Goal: Task Accomplishment & Management: Use online tool/utility

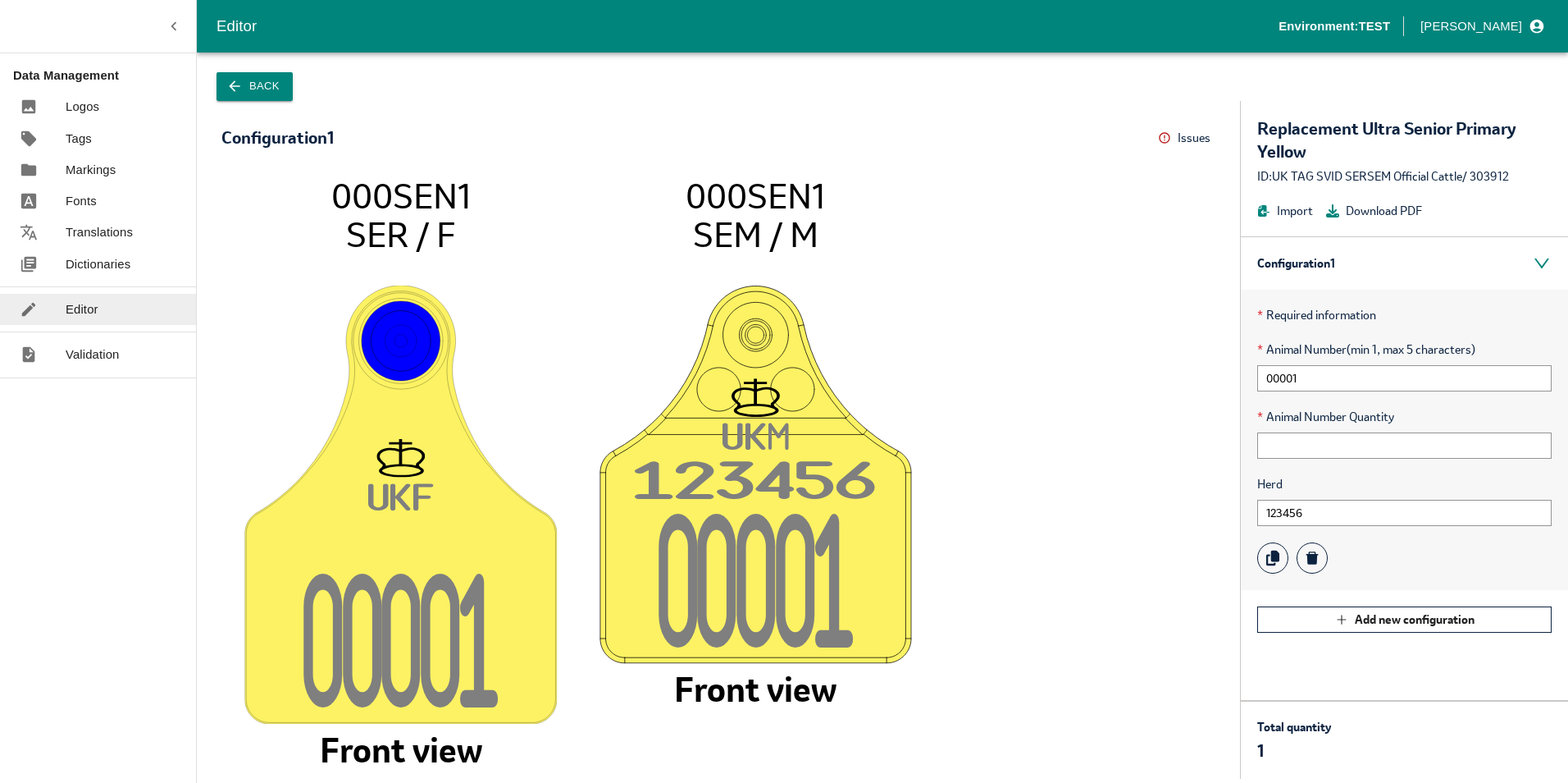
click at [984, 324] on icon "UK F 0000 1 000SEN1 SER / F Front view UK M 12345 6 0000 1 000SEN1 SEM / M Fron…" at bounding box center [718, 468] width 961 height 587
click at [1301, 379] on input "00001" at bounding box center [1405, 378] width 294 height 26
click at [253, 81] on button "Back" at bounding box center [255, 86] width 76 height 29
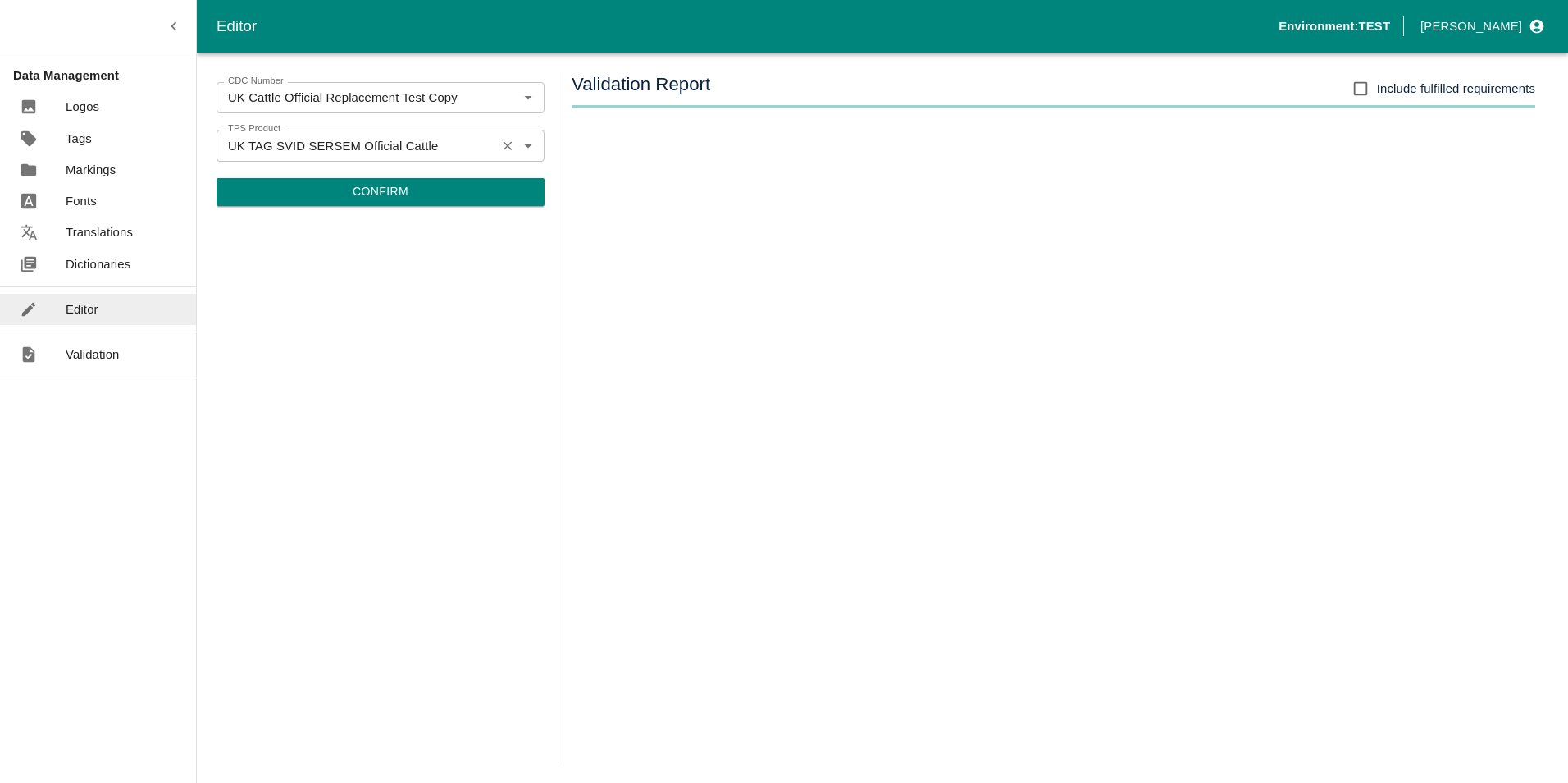
click at [509, 152] on icon "Clear" at bounding box center [508, 146] width 15 height 15
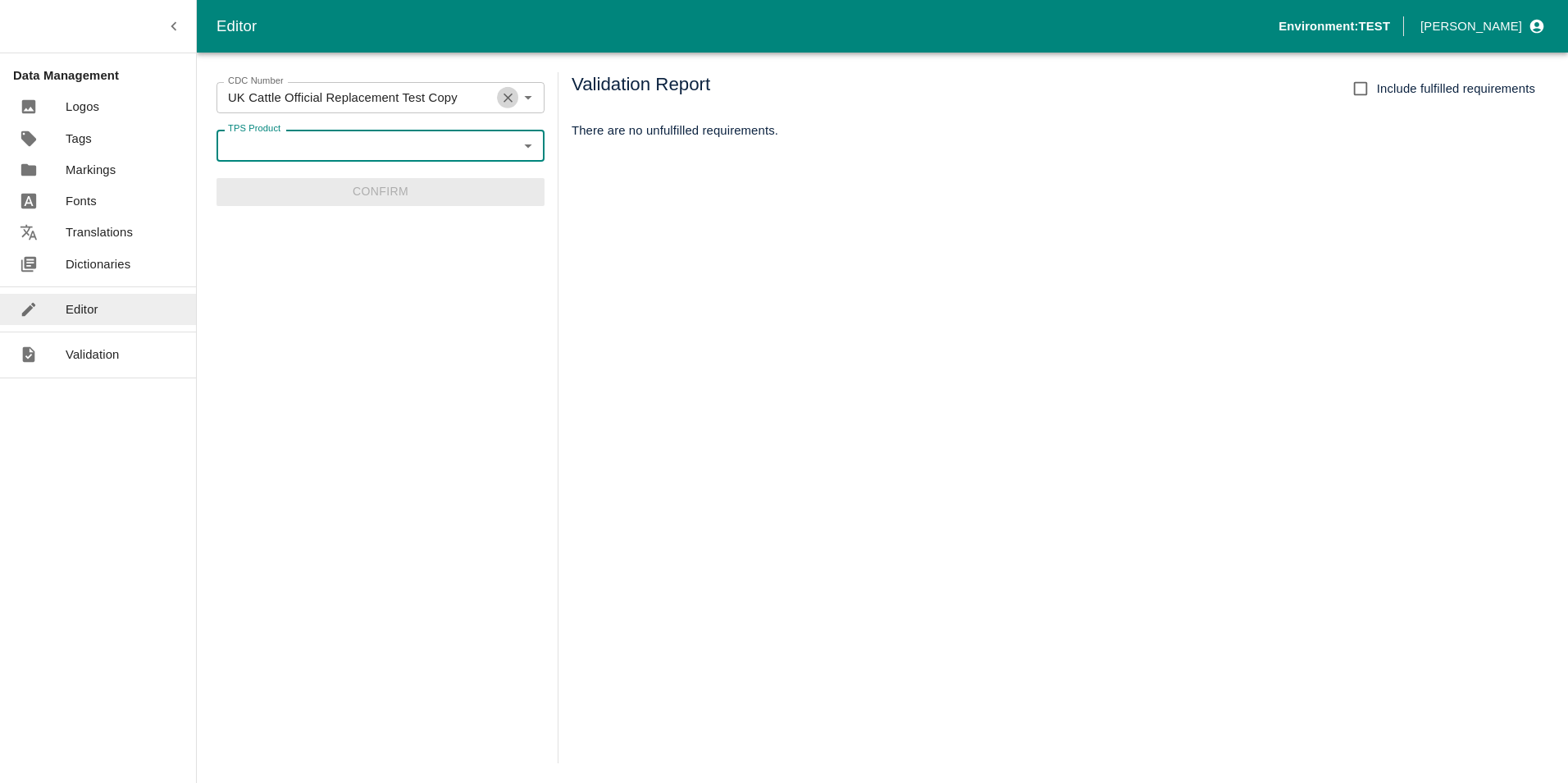
click at [506, 96] on icon "Clear" at bounding box center [508, 98] width 15 height 15
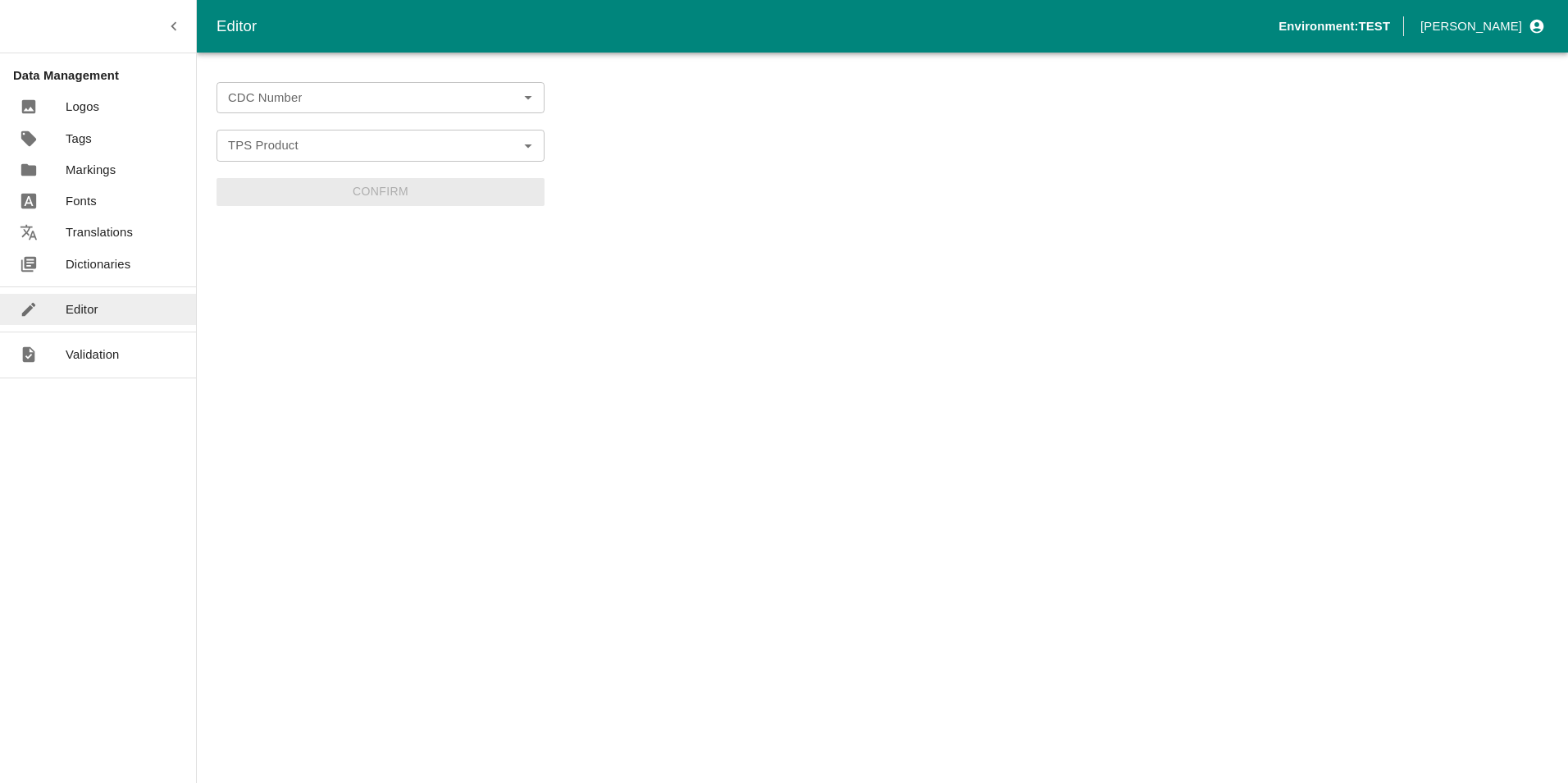
click at [381, 371] on div "CDC Number CDC Number TPS Product TPS Product Confirm" at bounding box center [381, 417] width 328 height 691
drag, startPoint x: 430, startPoint y: 354, endPoint x: 367, endPoint y: 110, distance: 252.0
click at [421, 332] on div "CDC Number CDC Number TPS Product TPS Product Confirm" at bounding box center [381, 417] width 328 height 691
click at [532, 92] on icon "Open" at bounding box center [528, 97] width 18 height 18
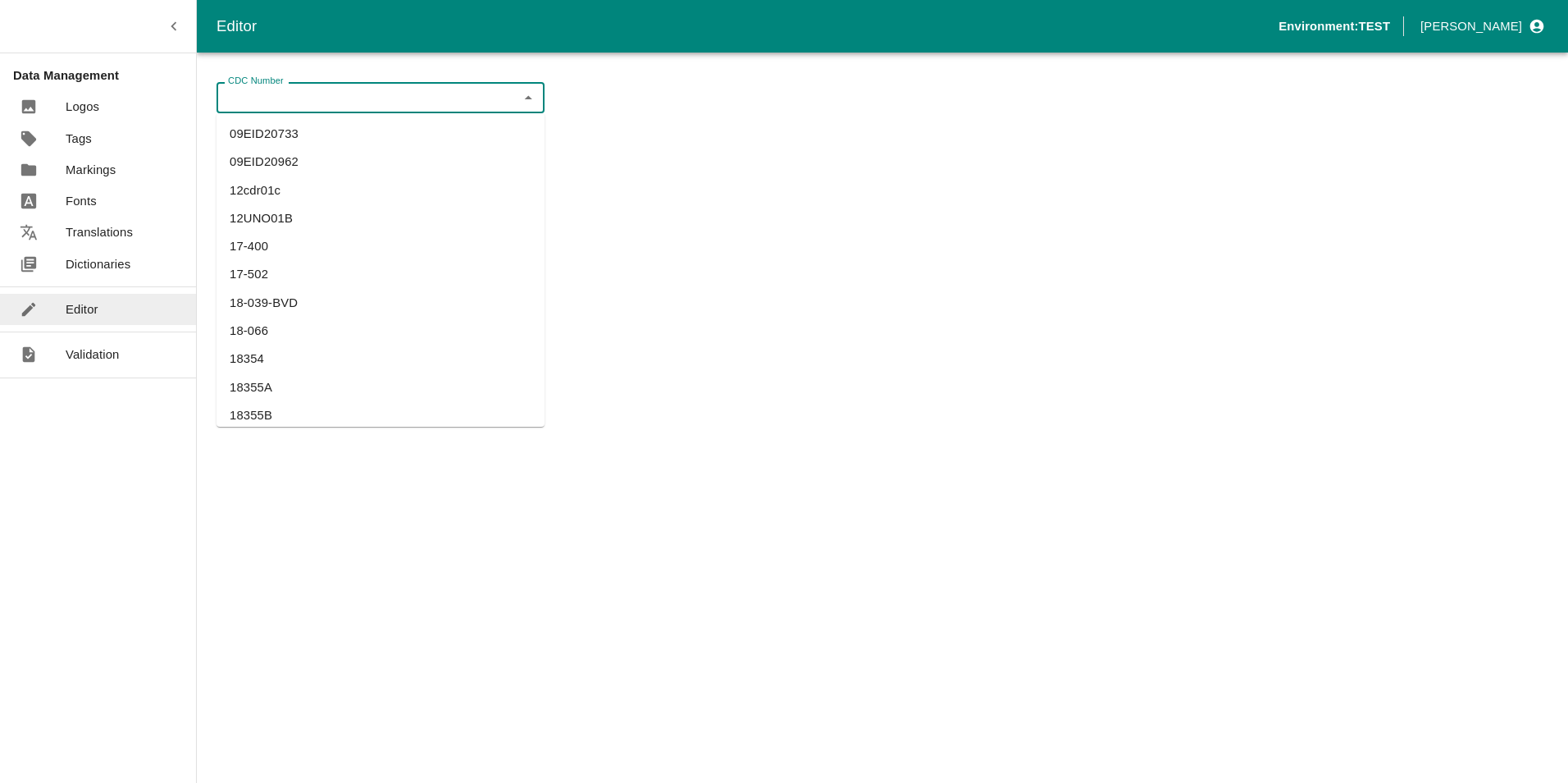
click at [408, 101] on input "CDC Number" at bounding box center [367, 97] width 291 height 21
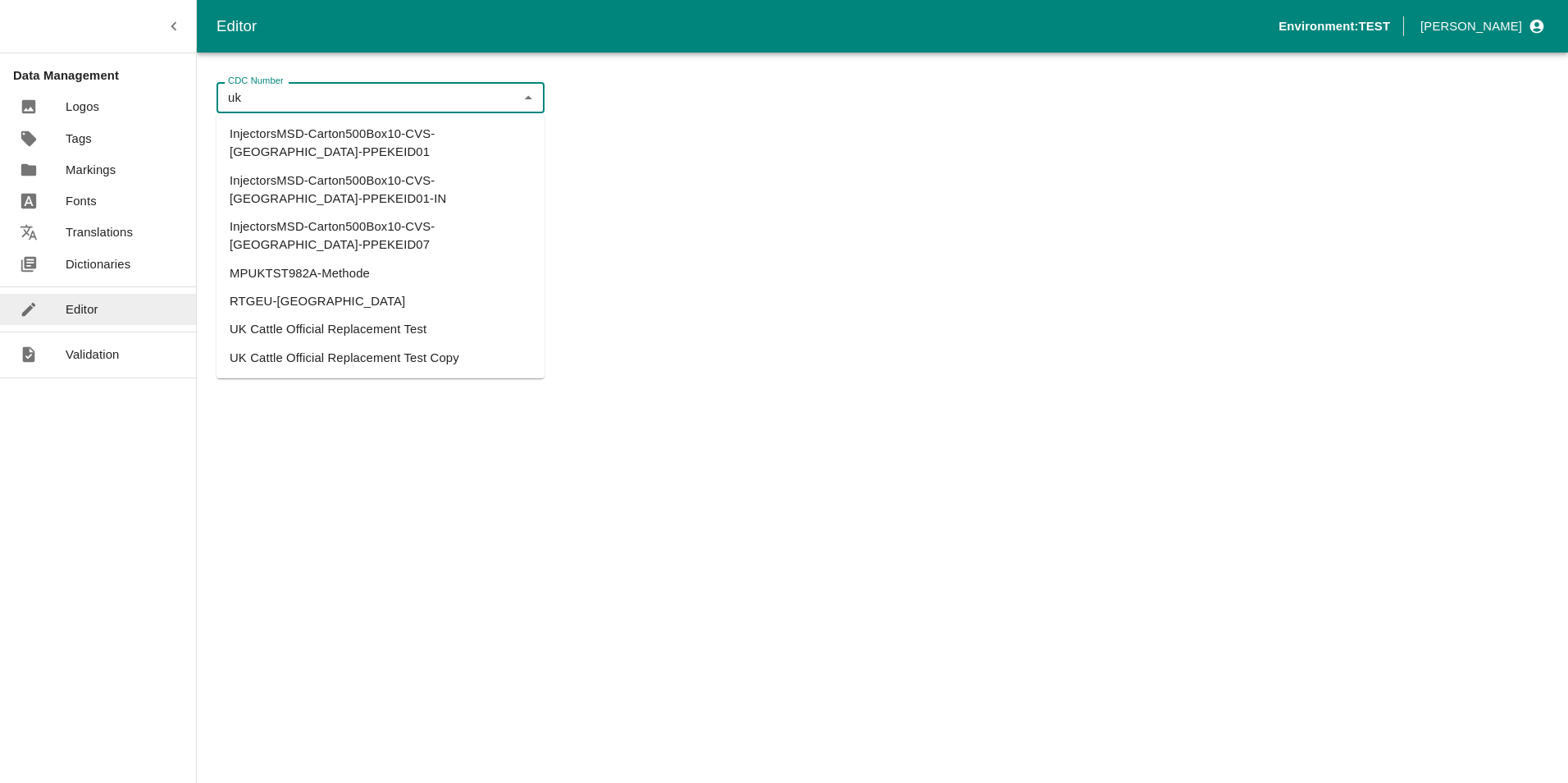
click at [412, 344] on li "UK Cattle Official Replacement Test Copy" at bounding box center [381, 357] width 328 height 28
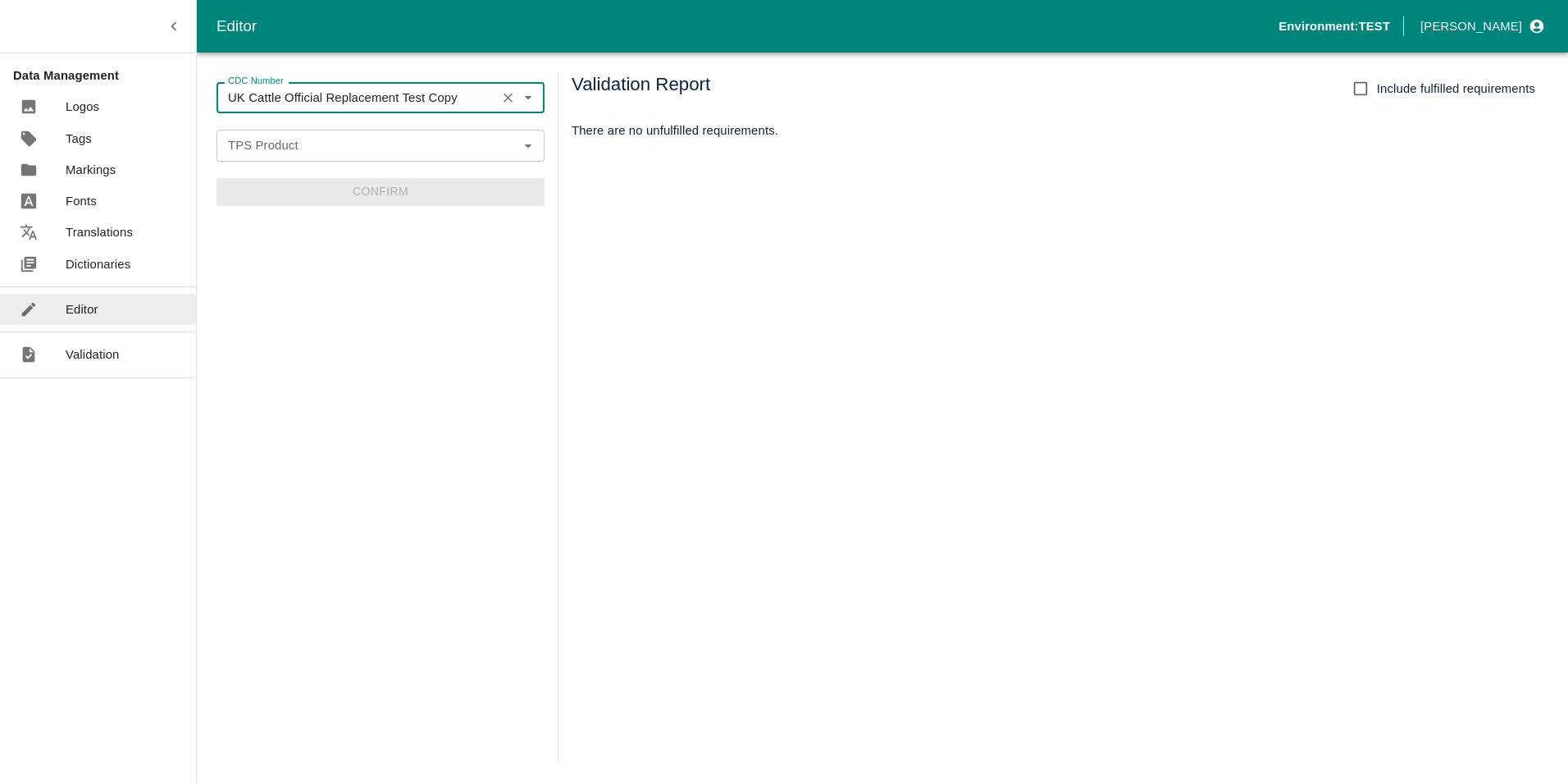
click at [535, 152] on icon "Open" at bounding box center [528, 145] width 18 height 18
type input "UK Cattle Official Replacement Test Copy"
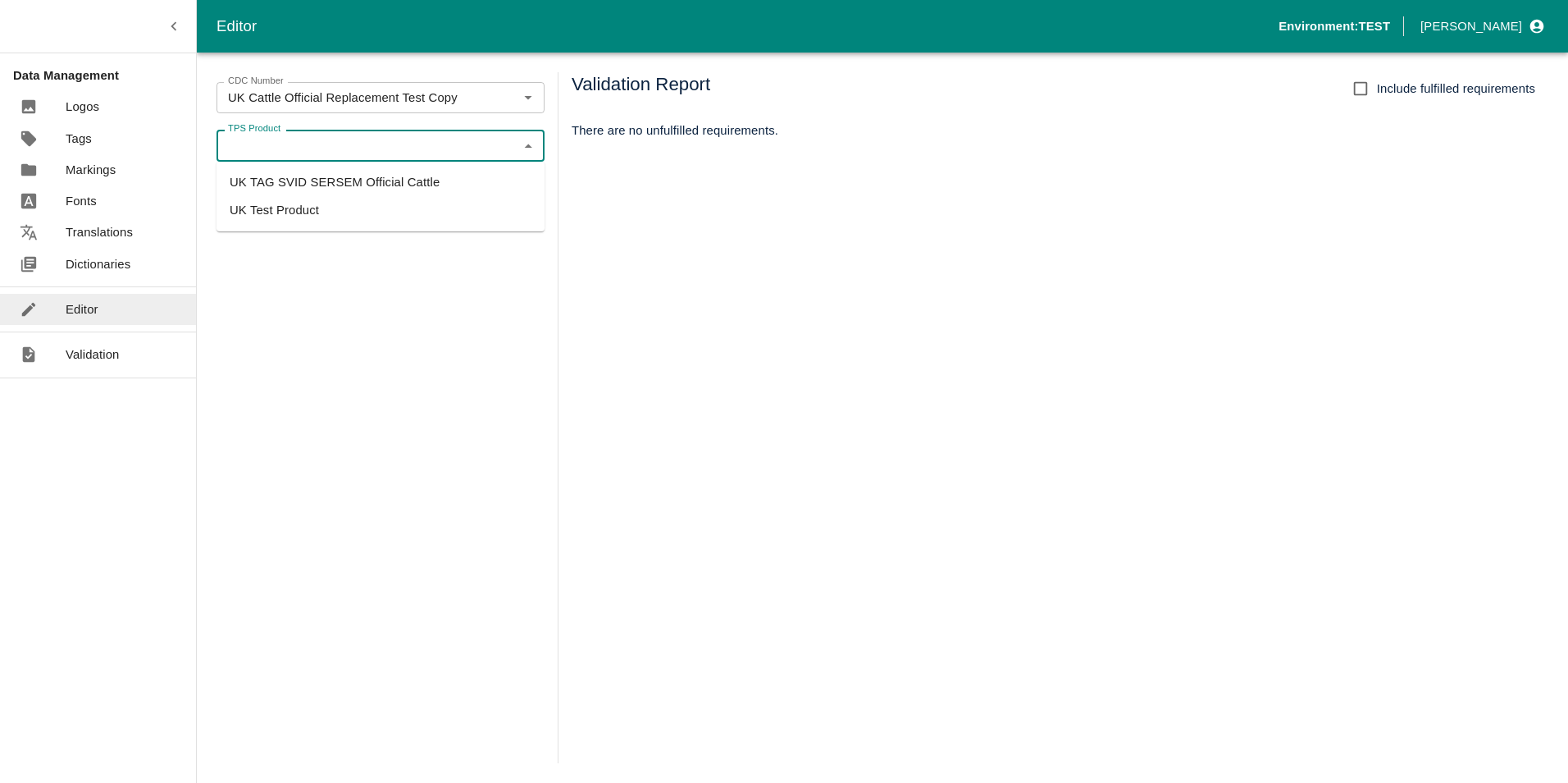
click at [329, 185] on li "UK TAG SVID SERSEM Official Cattle" at bounding box center [381, 182] width 328 height 28
type input "UK TAG SVID SERSEM Official Cattle"
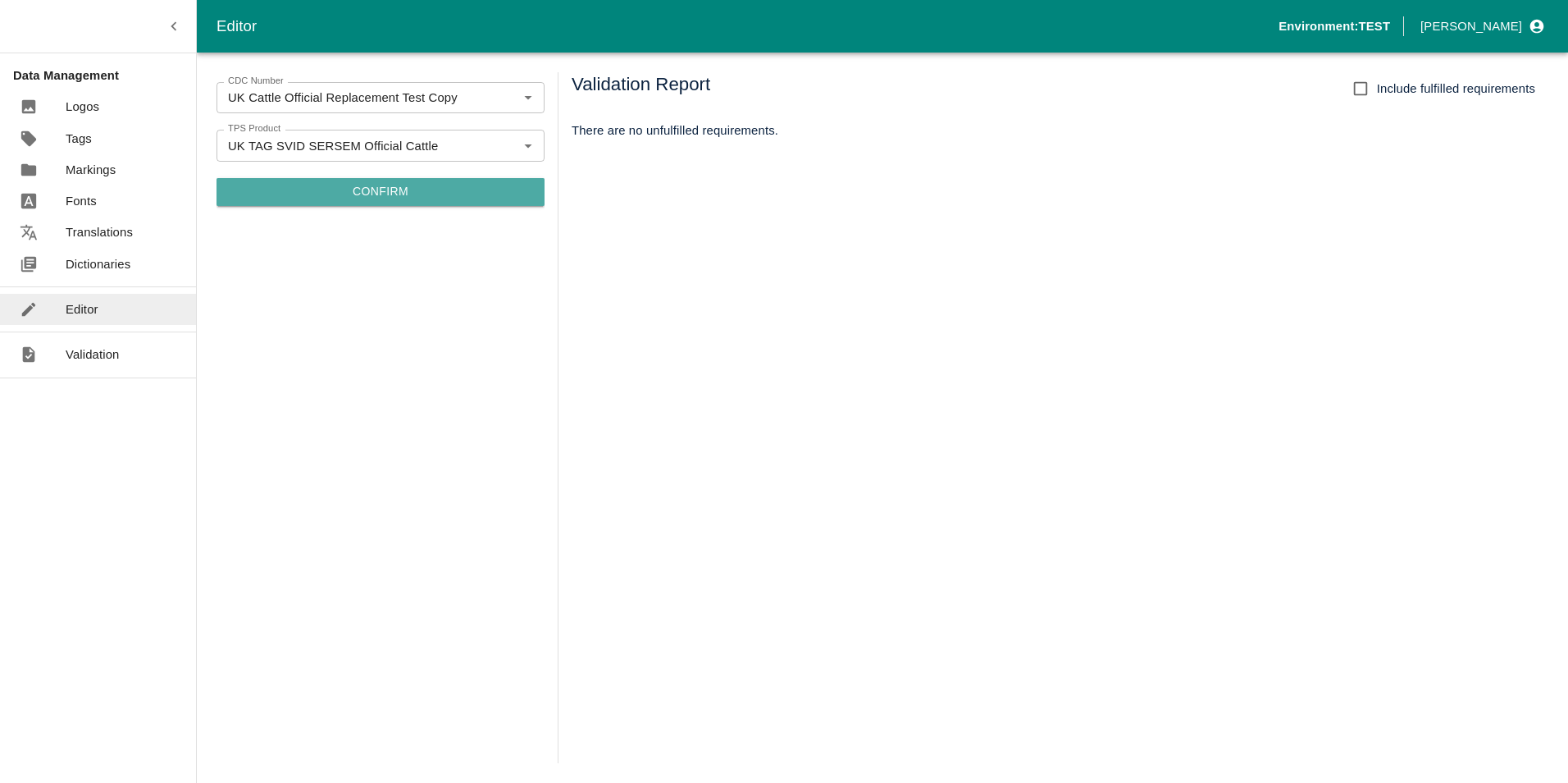
click at [397, 193] on button "Confirm" at bounding box center [381, 191] width 328 height 28
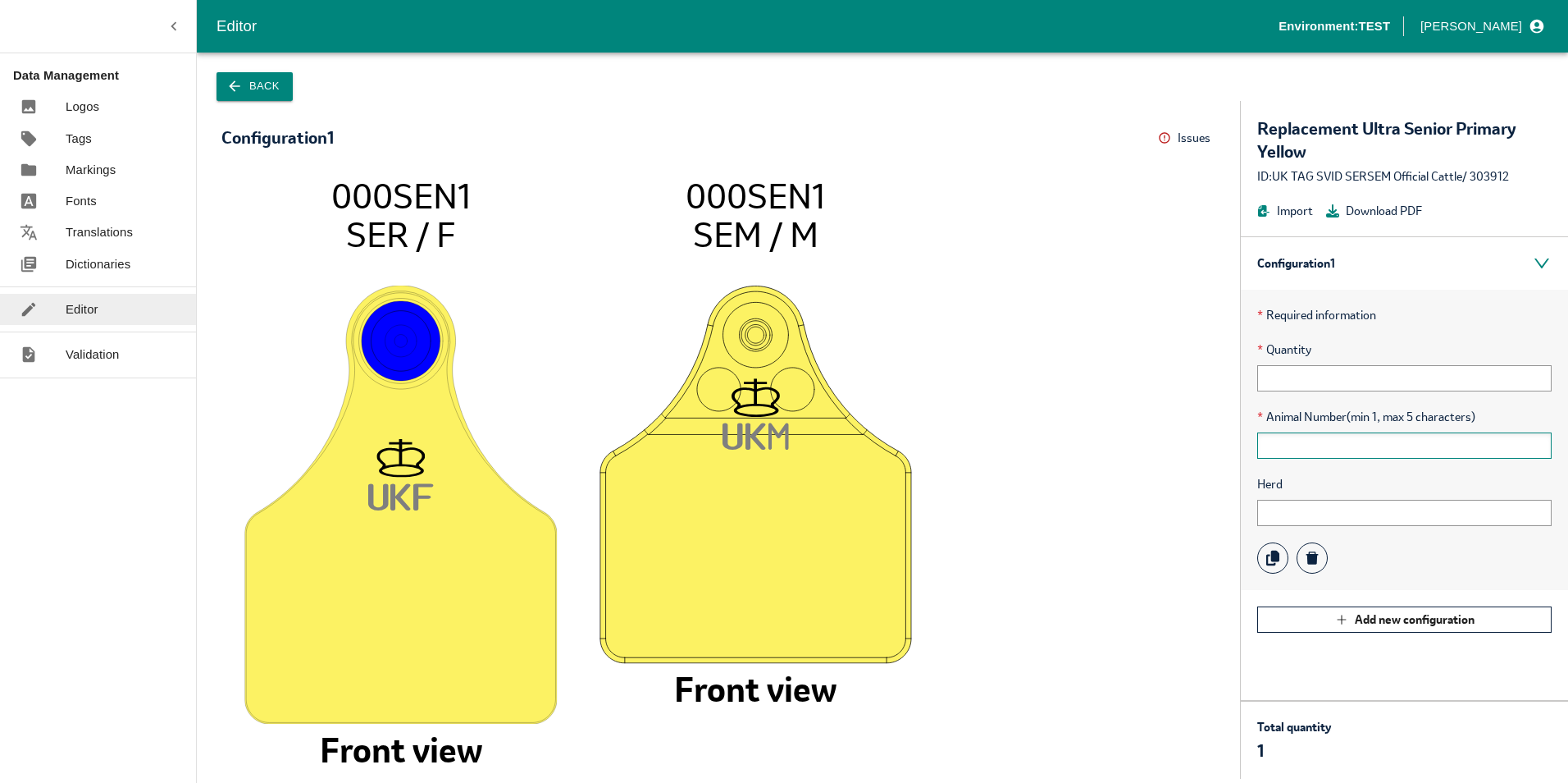
click at [1312, 444] on input "text" at bounding box center [1405, 445] width 294 height 26
click at [1312, 444] on input "text" at bounding box center [1405, 445] width 294 height 26
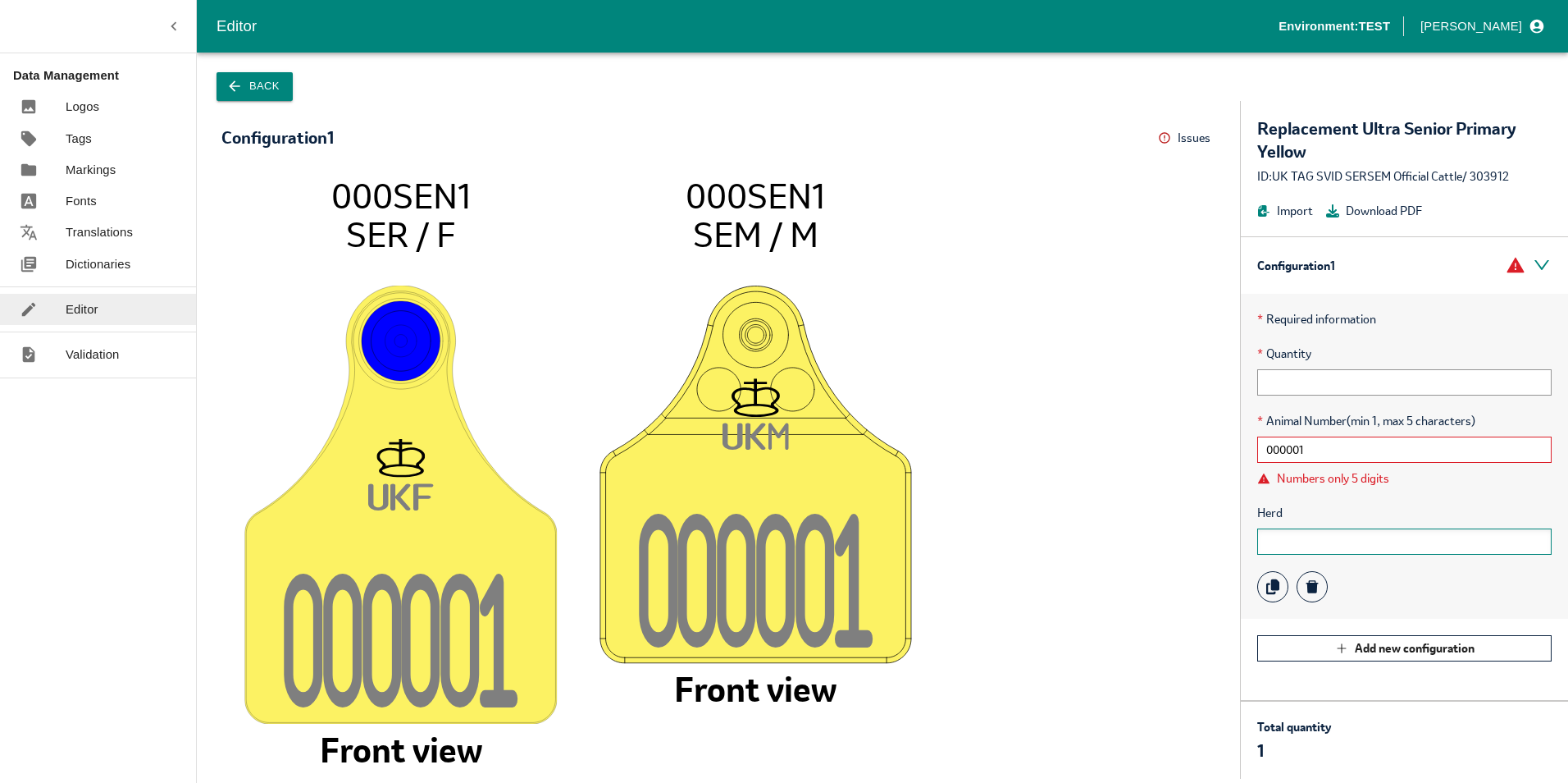
click at [1326, 538] on input "text" at bounding box center [1405, 541] width 294 height 26
click at [1273, 450] on input "000001" at bounding box center [1405, 449] width 294 height 26
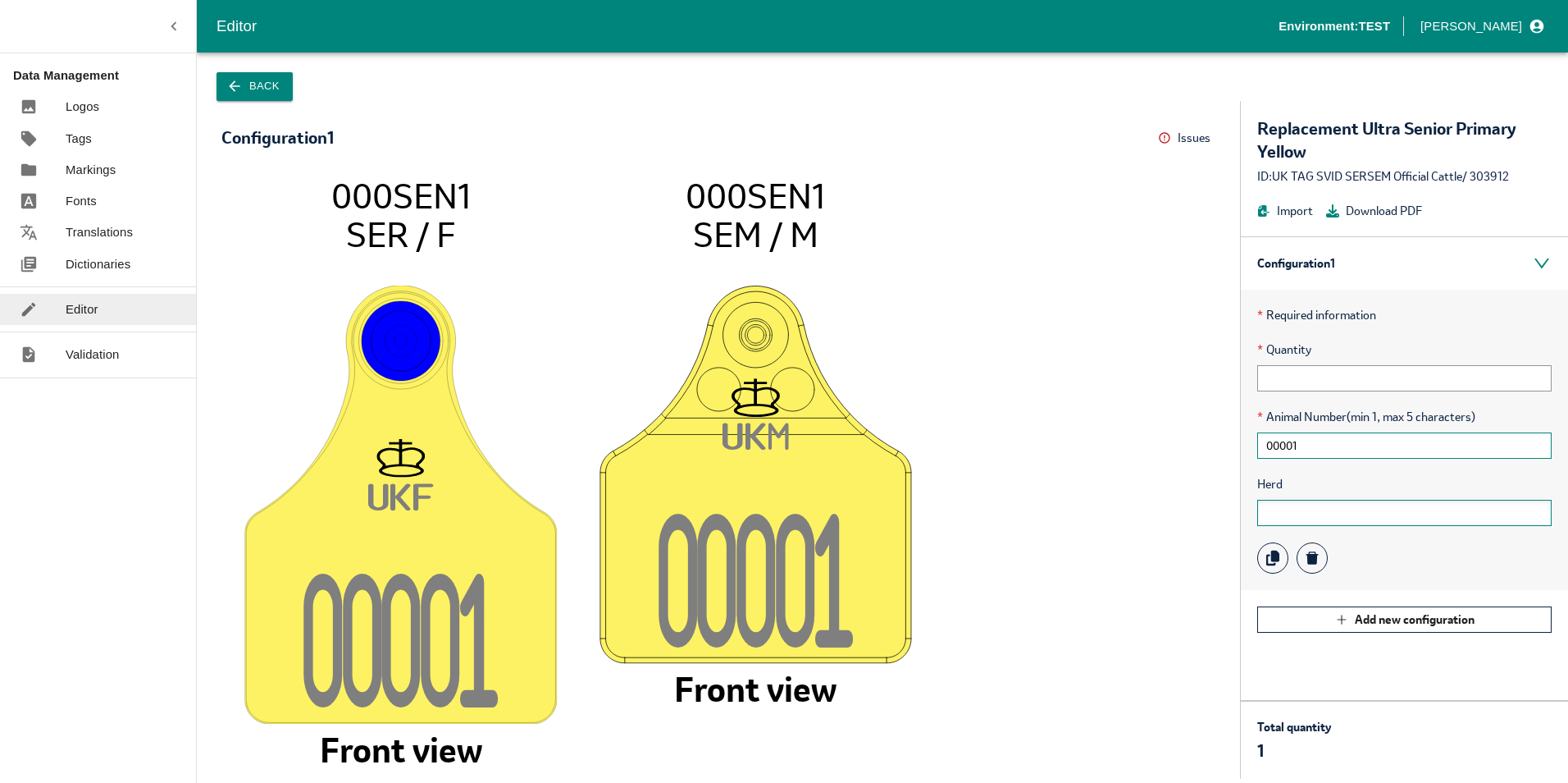
type input "00001"
click at [1318, 514] on input "text" at bounding box center [1405, 512] width 294 height 26
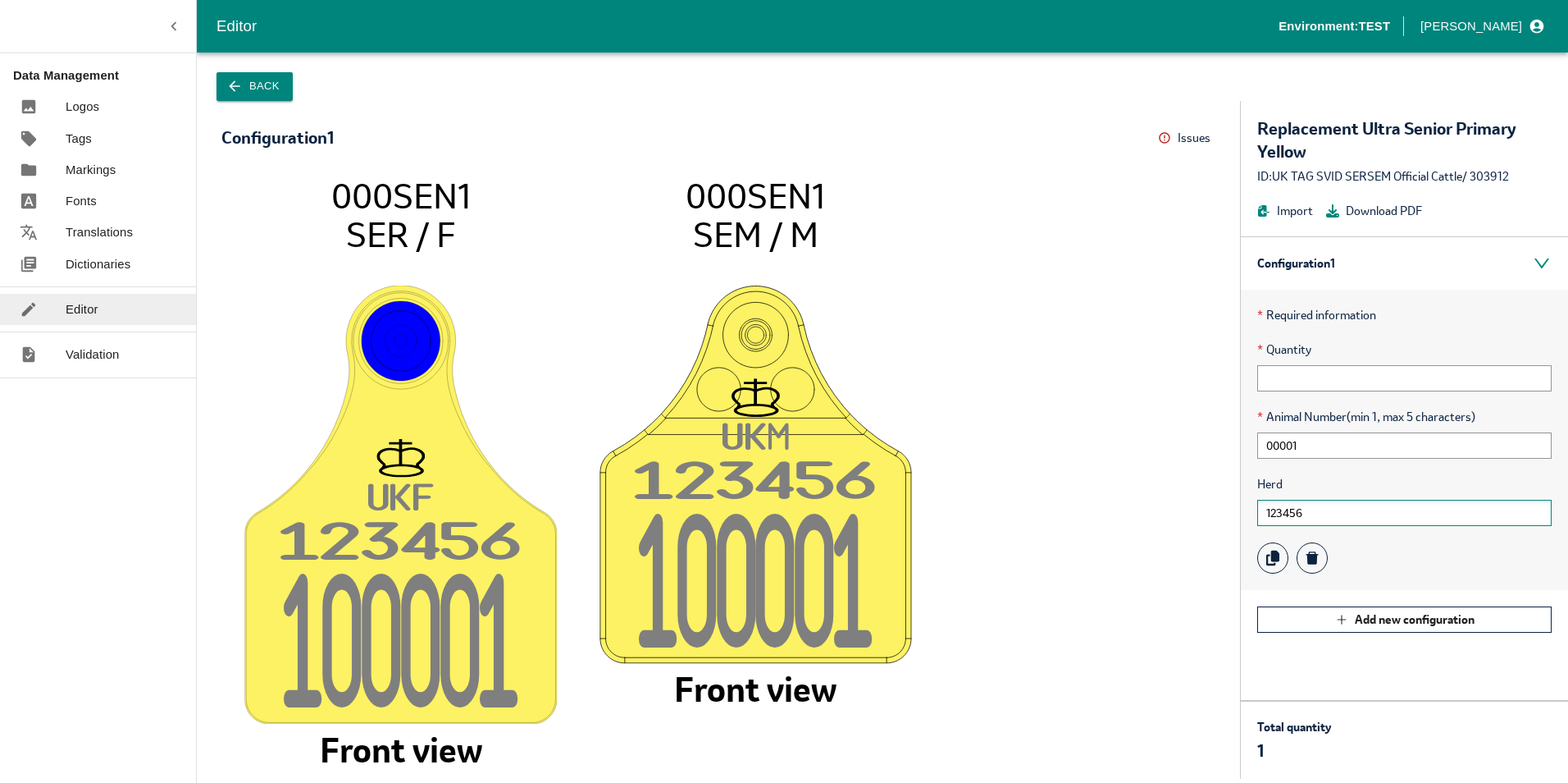
click at [1314, 502] on input "123456" at bounding box center [1405, 512] width 294 height 26
type input "123456"
drag, startPoint x: 1304, startPoint y: 453, endPoint x: 1219, endPoint y: 455, distance: 85.0
click at [1219, 455] on div "Configuration 1 Issues Menu UK F 12345 6 10000 1 000SEN1 SER / F Front view UK …" at bounding box center [883, 439] width 1372 height 678
click at [752, 389] on image at bounding box center [756, 398] width 48 height 39
